Goal: Book appointment/travel/reservation

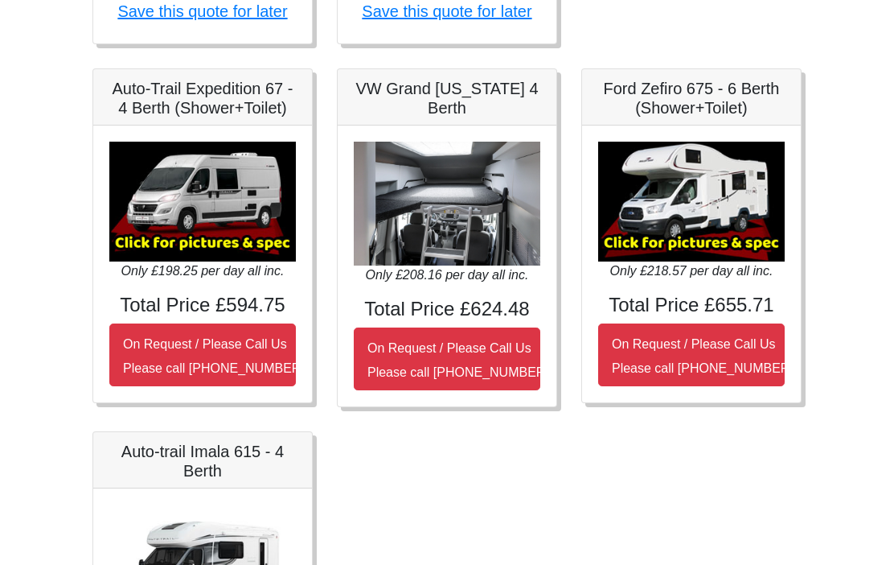
scroll to position [643, 0]
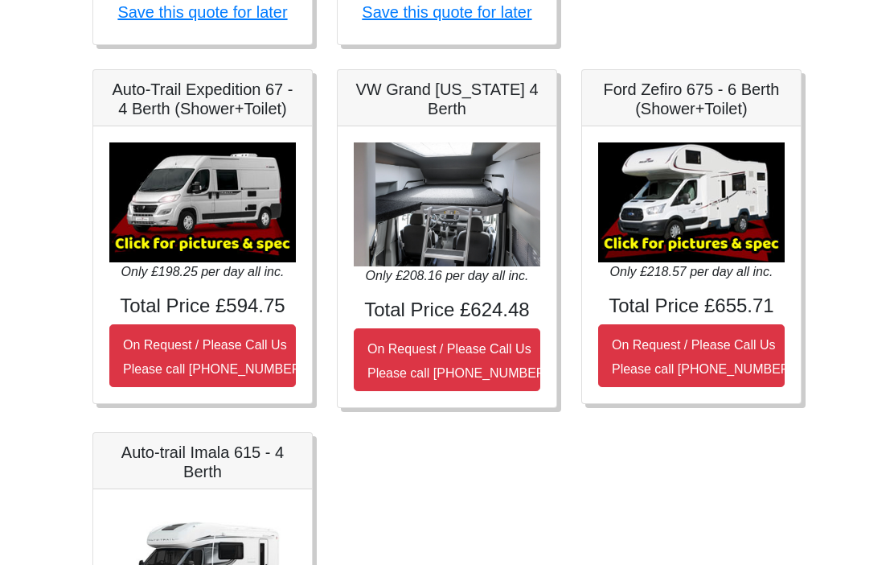
click at [204, 257] on img at bounding box center [202, 203] width 187 height 120
click at [216, 325] on button "On Request / Please Call Us Please call [PHONE_NUMBER]" at bounding box center [202, 356] width 187 height 63
click at [207, 382] on button "On Request / Please Call Us Please call [PHONE_NUMBER]" at bounding box center [202, 356] width 187 height 63
click at [226, 223] on img at bounding box center [202, 203] width 187 height 120
click at [238, 174] on img at bounding box center [202, 203] width 187 height 120
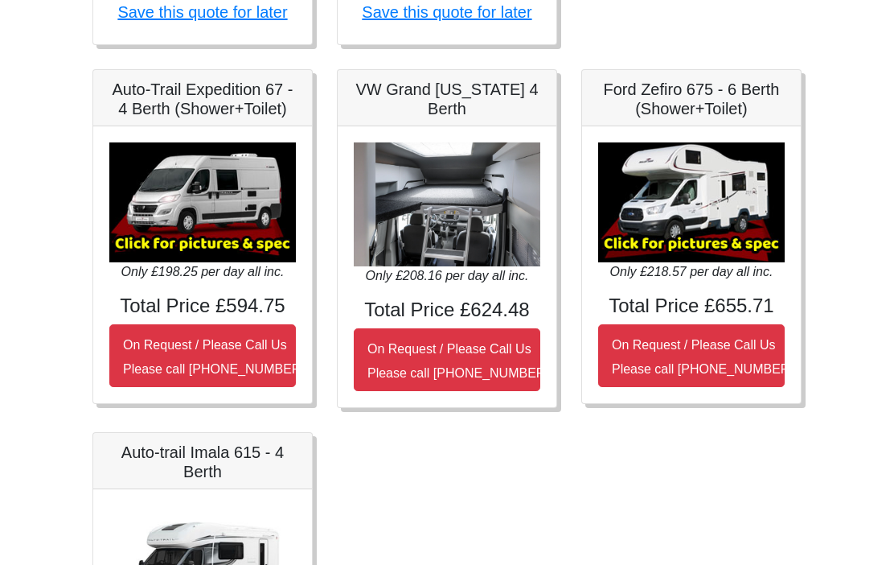
click at [258, 167] on img at bounding box center [202, 203] width 187 height 120
click at [276, 156] on img at bounding box center [202, 202] width 187 height 120
click at [265, 97] on h5 "Auto-Trail Expedition 67 - 4 Berth (Shower+Toilet)" at bounding box center [202, 99] width 187 height 39
click at [198, 105] on h5 "Auto-Trail Expedition 67 - 4 Berth (Shower+Toilet)" at bounding box center [202, 99] width 187 height 39
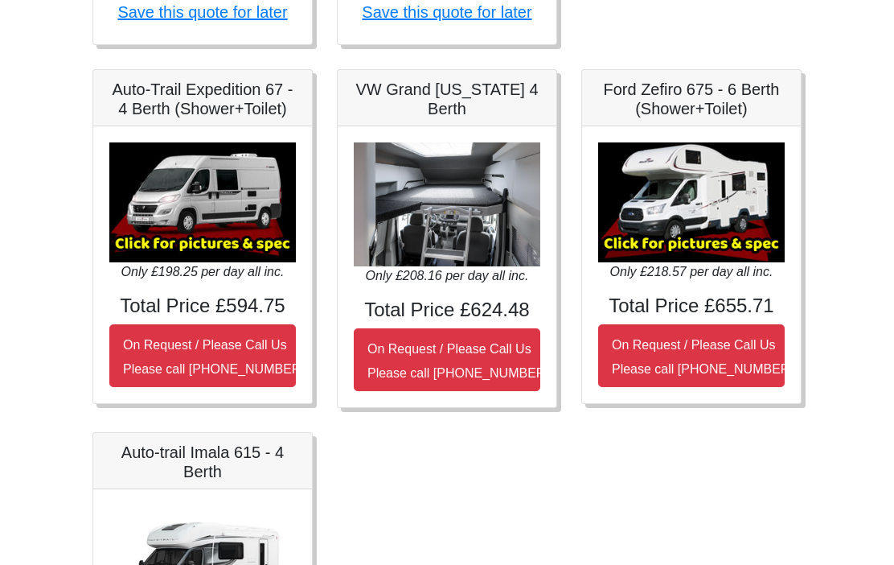
click at [166, 123] on div "Auto-Trail Expedition 67 - 4 Berth (Shower+Toilet)" at bounding box center [202, 98] width 219 height 56
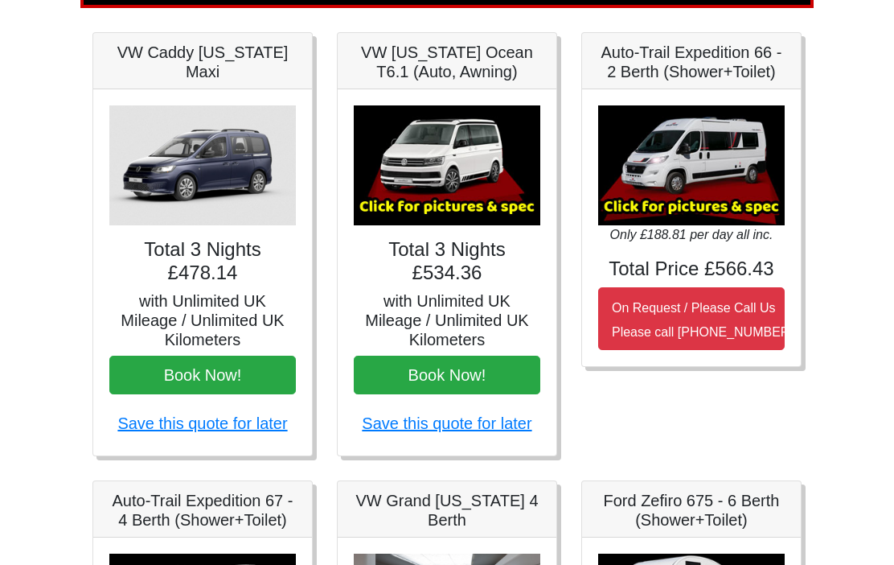
scroll to position [236, 0]
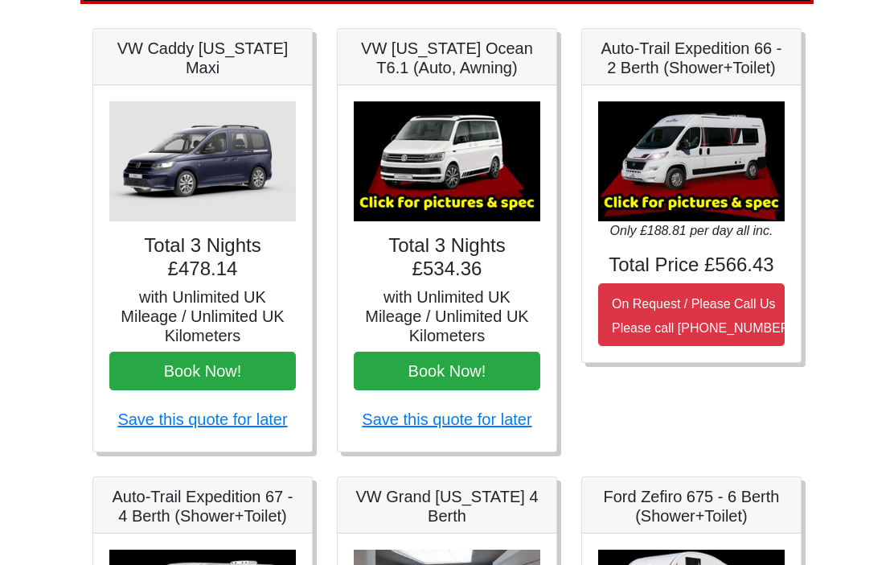
click at [735, 146] on img at bounding box center [691, 161] width 187 height 120
click at [767, 171] on img at bounding box center [691, 161] width 187 height 120
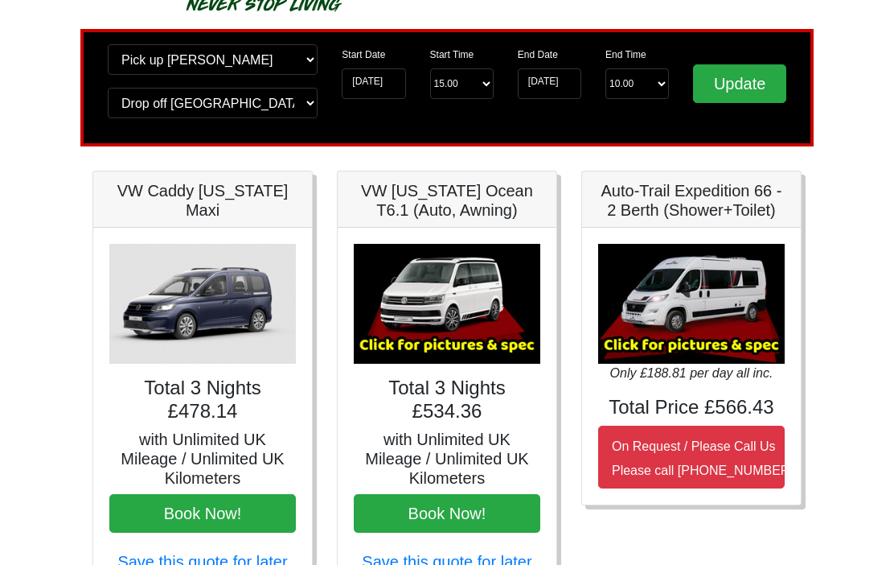
scroll to position [87, 0]
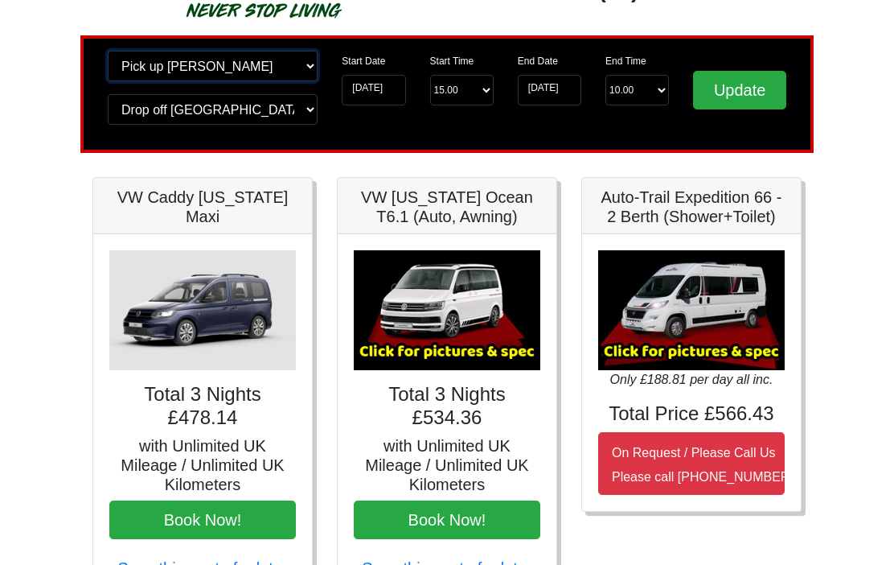
click at [255, 68] on select "Change pick up location? Pick up [PERSON_NAME] [GEOGRAPHIC_DATA] [GEOGRAPHIC_DA…" at bounding box center [213, 66] width 210 height 31
select select "PRE1"
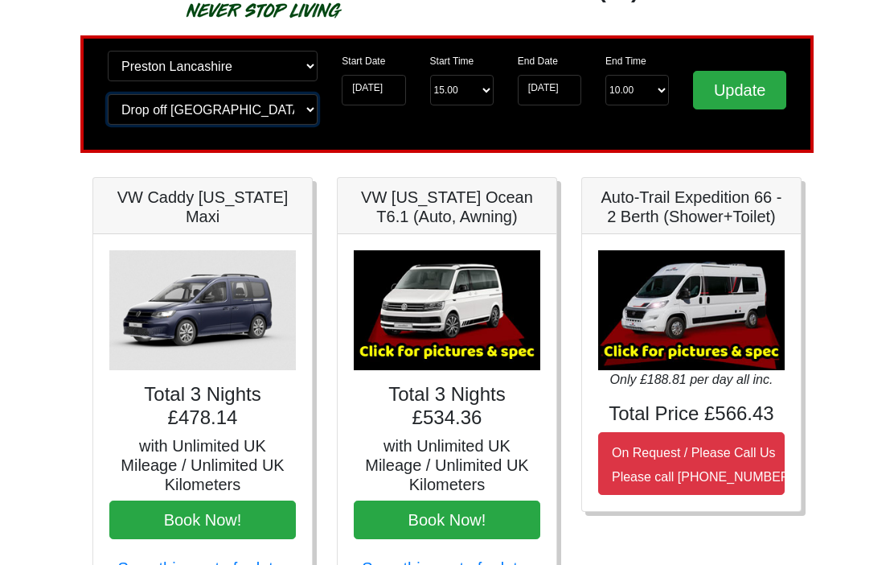
click at [266, 113] on select "Change drop off location? Drop off [GEOGRAPHIC_DATA] [GEOGRAPHIC_DATA] [GEOGRAP…" at bounding box center [213, 109] width 210 height 31
select select "PRE1"
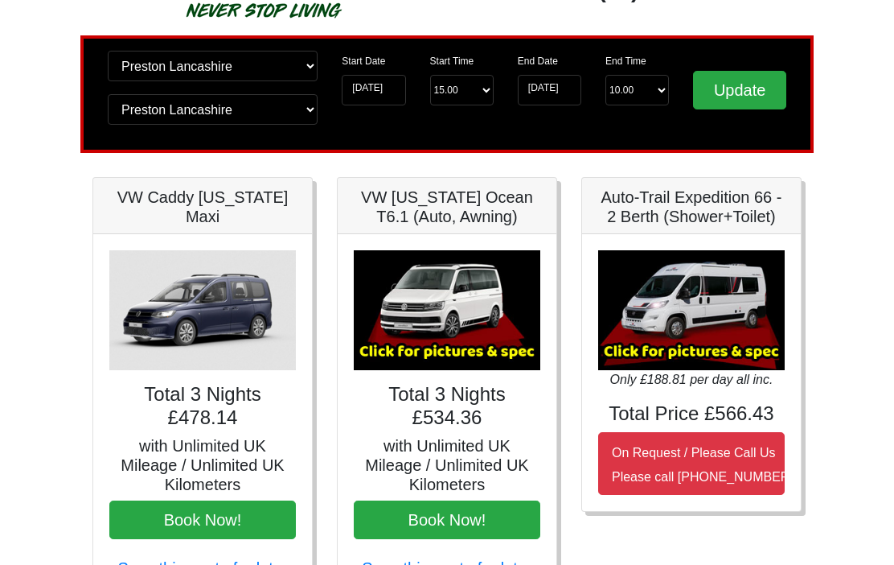
click at [758, 86] on input "Update" at bounding box center [739, 90] width 93 height 39
